Goal: Task Accomplishment & Management: Manage account settings

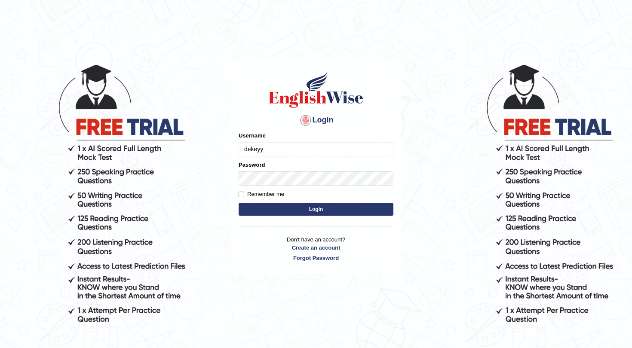
type input "dekeyy"
click at [293, 208] on button "Login" at bounding box center [316, 209] width 155 height 13
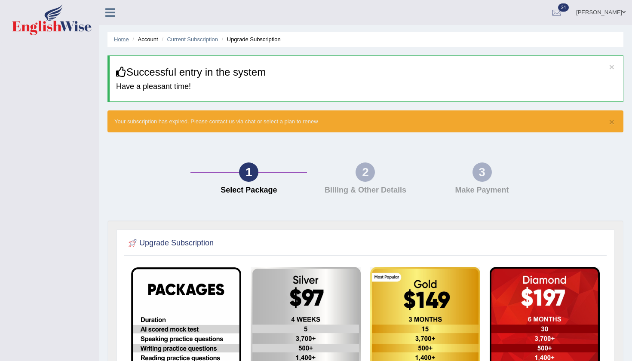
click at [123, 40] on link "Home" at bounding box center [121, 39] width 15 height 6
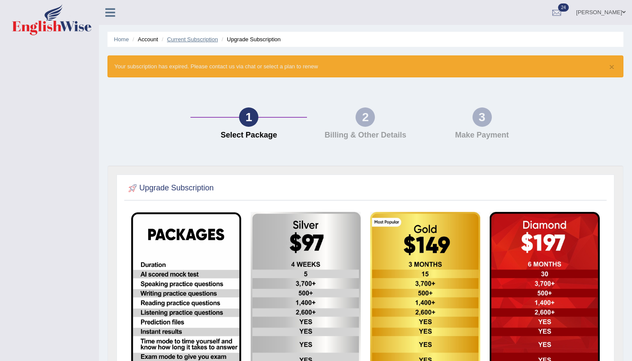
click at [199, 37] on link "Current Subscription" at bounding box center [192, 39] width 51 height 6
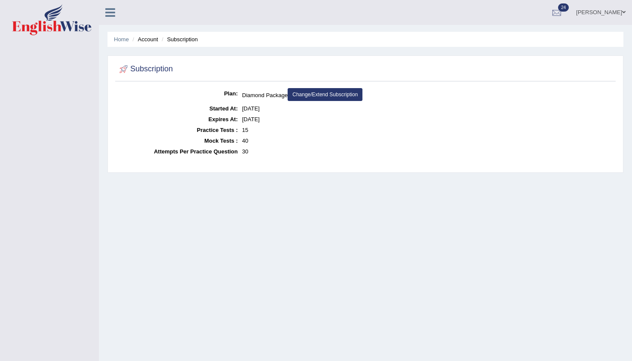
click at [563, 13] on div at bounding box center [556, 12] width 13 height 13
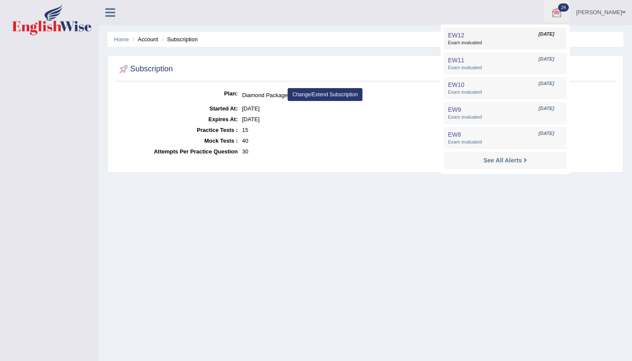
click at [529, 37] on link "EW12 Jun 15, 2025 Exam evaluated" at bounding box center [505, 39] width 119 height 18
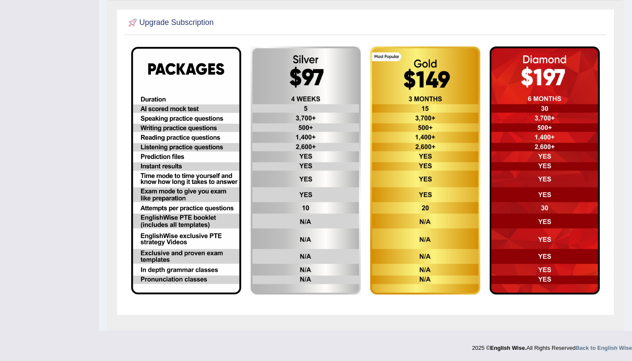
scroll to position [165, 0]
